Goal: Information Seeking & Learning: Find specific fact

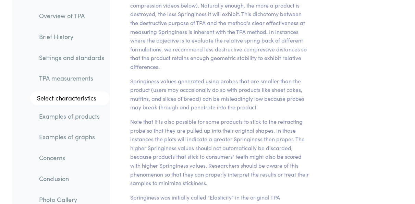
scroll to position [6944, 0]
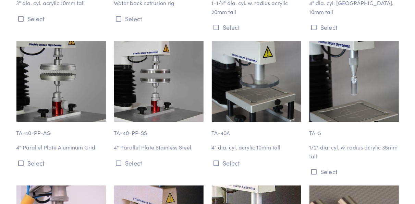
scroll to position [1115, 0]
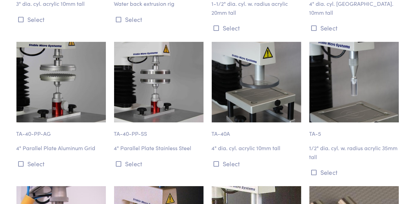
click at [342, 105] on img at bounding box center [353, 82] width 89 height 81
click at [337, 110] on img at bounding box center [353, 82] width 89 height 81
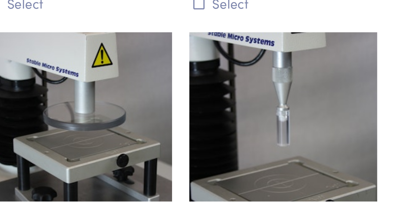
scroll to position [1114, 0]
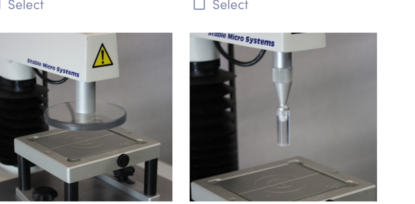
click at [378, 73] on img at bounding box center [353, 82] width 89 height 81
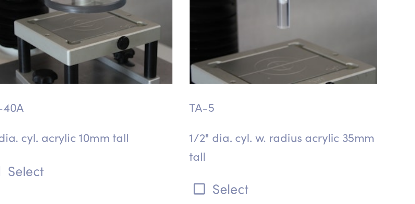
click at [385, 144] on p "1/2" dia. cyl. w. radius acrylic 35mm tall" at bounding box center [353, 152] width 89 height 17
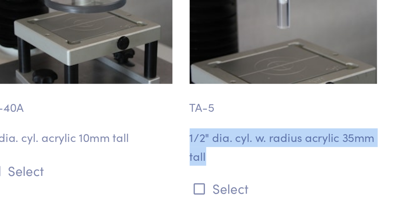
drag, startPoint x: 309, startPoint y: 140, endPoint x: 317, endPoint y: 150, distance: 12.9
click at [317, 150] on p "1/2" dia. cyl. w. radius acrylic 35mm tall" at bounding box center [353, 152] width 89 height 17
copy p "1/2" dia. cyl. w. radius acrylic 35mm tall"
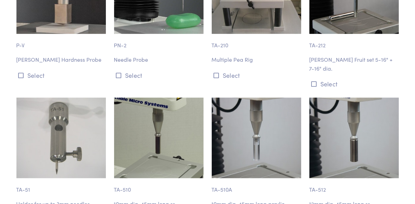
scroll to position [1482, 0]
drag, startPoint x: 210, startPoint y: 136, endPoint x: 179, endPoint y: 184, distance: 57.3
click at [179, 184] on p "TA-510" at bounding box center [158, 187] width 89 height 16
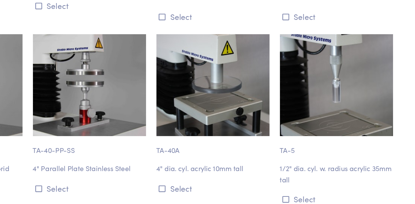
scroll to position [1119, 0]
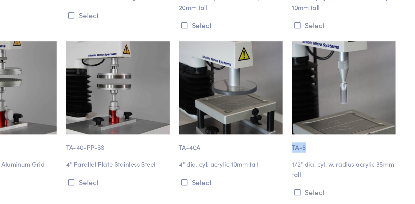
drag, startPoint x: 310, startPoint y: 120, endPoint x: 322, endPoint y: 121, distance: 12.0
click at [322, 121] on p "TA-5" at bounding box center [353, 126] width 89 height 16
copy p "TA-5"
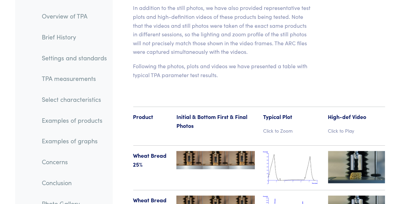
scroll to position [7887, 0]
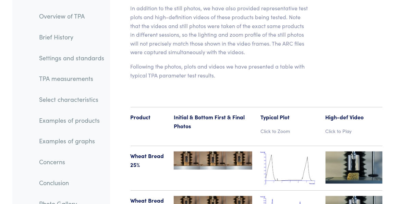
click at [222, 151] on img at bounding box center [213, 160] width 78 height 18
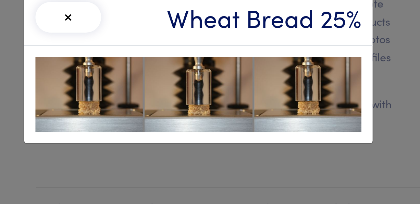
click at [224, 94] on div "× Wheat Bread 25%" at bounding box center [210, 102] width 420 height 204
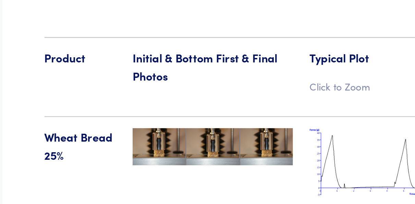
click at [217, 196] on img at bounding box center [213, 205] width 78 height 18
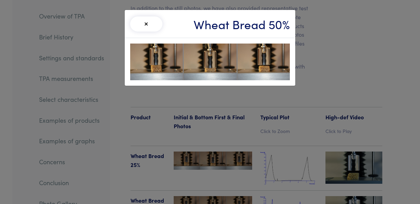
click at [156, 24] on button "×" at bounding box center [146, 23] width 32 height 15
